Goal: Task Accomplishment & Management: Manage account settings

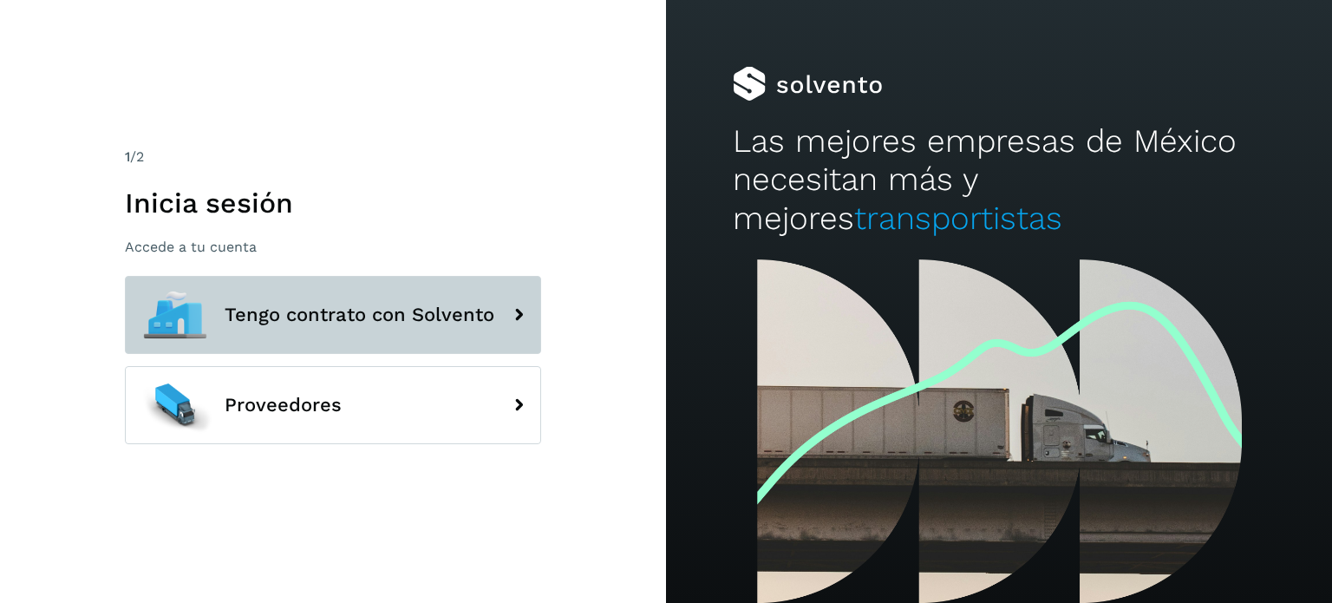
click at [465, 304] on span "Tengo contrato con Solvento" at bounding box center [360, 314] width 270 height 21
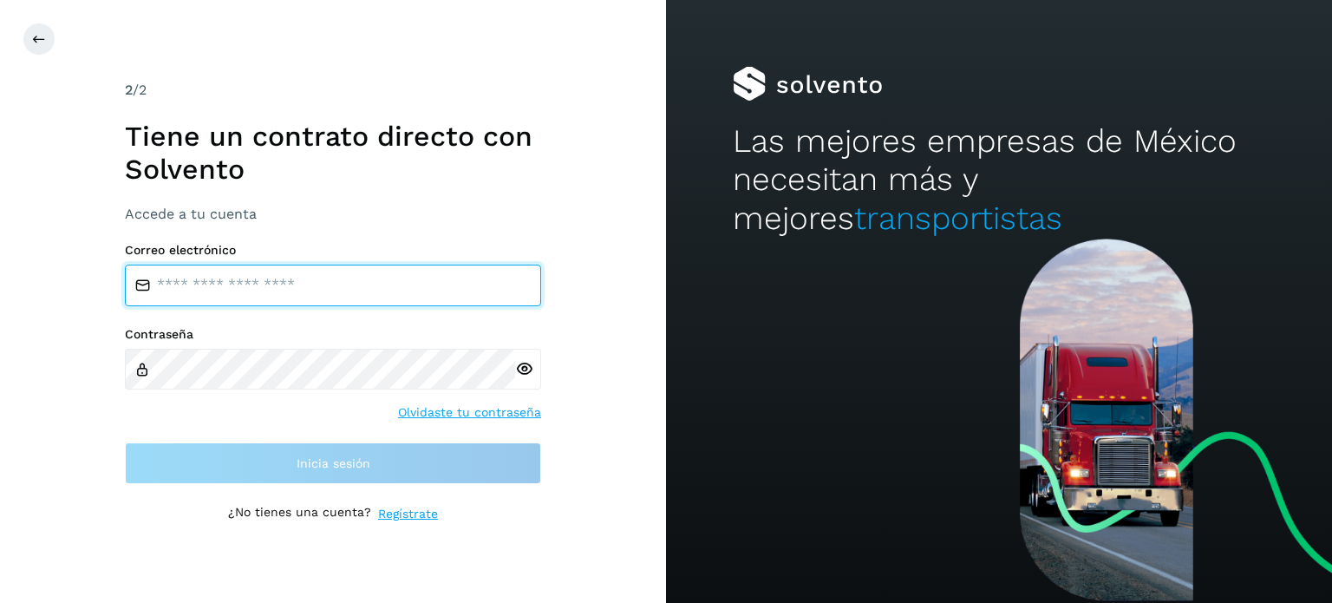
click at [407, 279] on input "email" at bounding box center [333, 285] width 416 height 42
type input "**********"
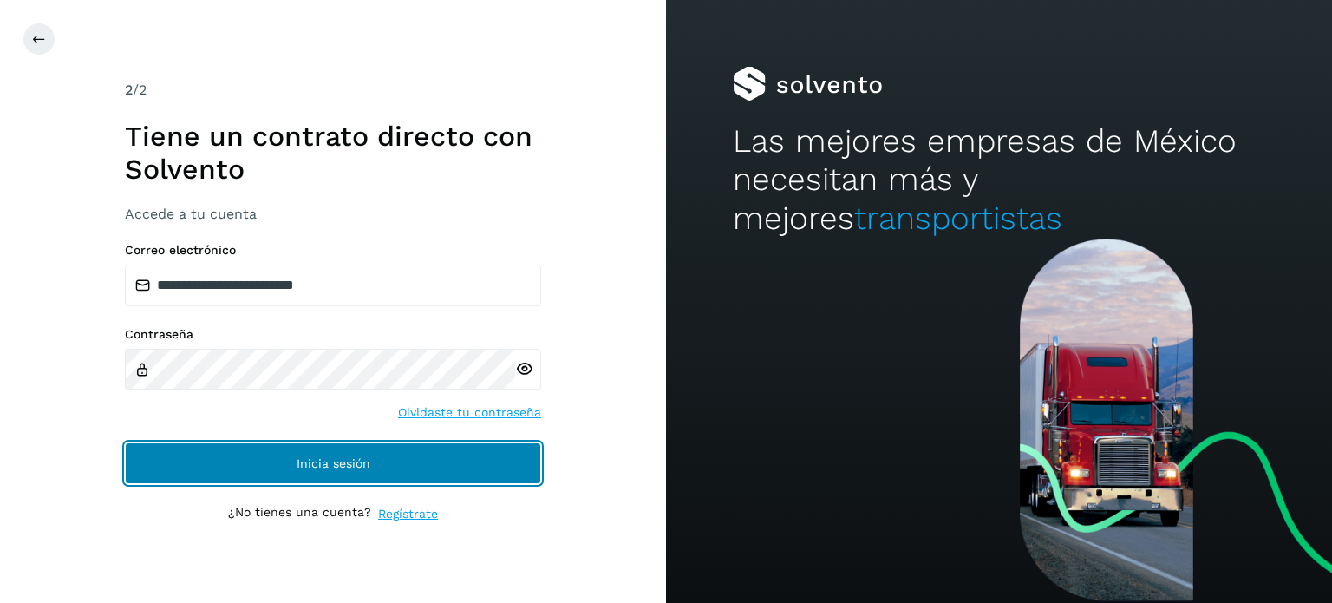
click at [308, 450] on button "Inicia sesión" at bounding box center [333, 463] width 416 height 42
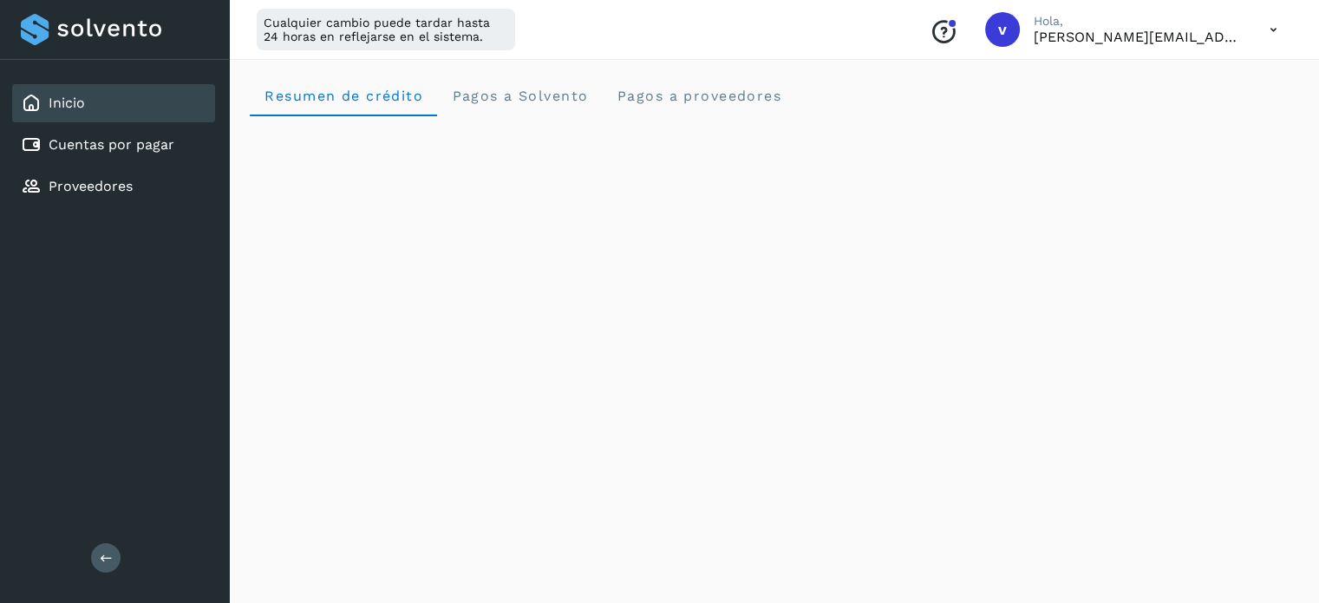
click at [1271, 40] on icon at bounding box center [1274, 30] width 36 height 36
click at [1194, 117] on div "Cerrar sesión" at bounding box center [1187, 111] width 206 height 33
